Goal: Download file/media

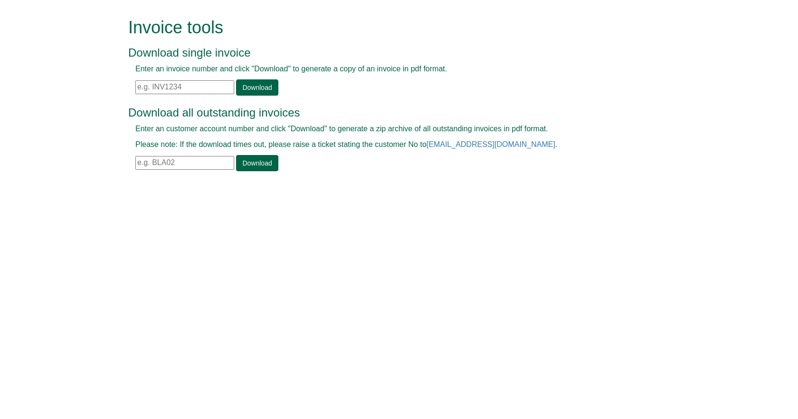
click at [185, 84] on input "text" at bounding box center [184, 87] width 99 height 14
paste input "INV1337302"
type input "INV1337302"
click at [247, 100] on div "Download all outstanding invoices Enter an customer account number and click "D…" at bounding box center [388, 134] width 520 height 75
click at [247, 95] on link "Download" at bounding box center [257, 87] width 42 height 16
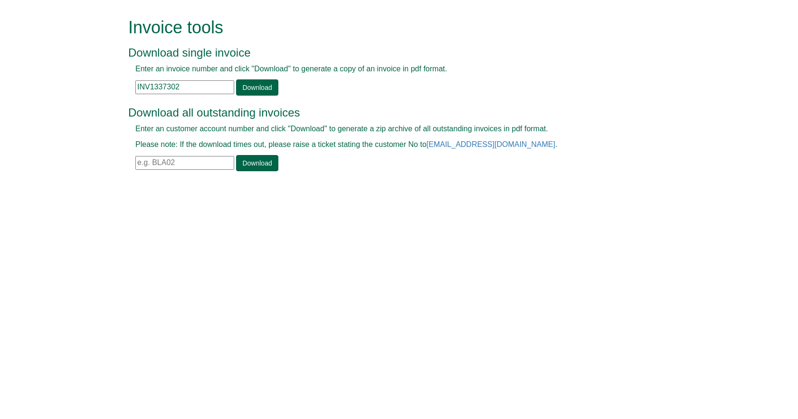
click at [329, 88] on div "Enter an invoice number and click "Download" to generate a copy of an invoice i…" at bounding box center [388, 80] width 520 height 32
click at [178, 166] on input "text" at bounding box center [184, 163] width 99 height 14
type input "INTE001"
click at [253, 160] on link "Download" at bounding box center [257, 163] width 42 height 16
